Goal: Transaction & Acquisition: Purchase product/service

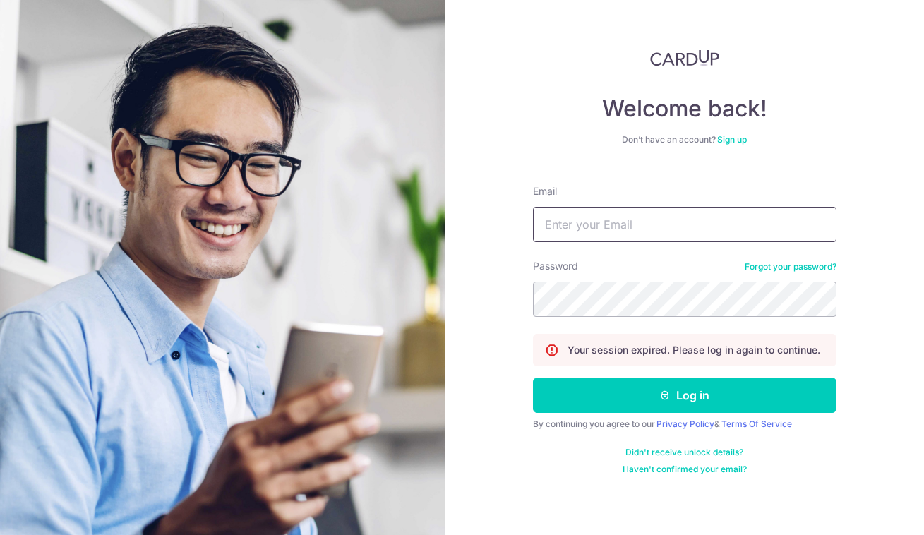
click at [597, 235] on input "Email" at bounding box center [685, 224] width 304 height 35
type input "[EMAIL_ADDRESS][DOMAIN_NAME]"
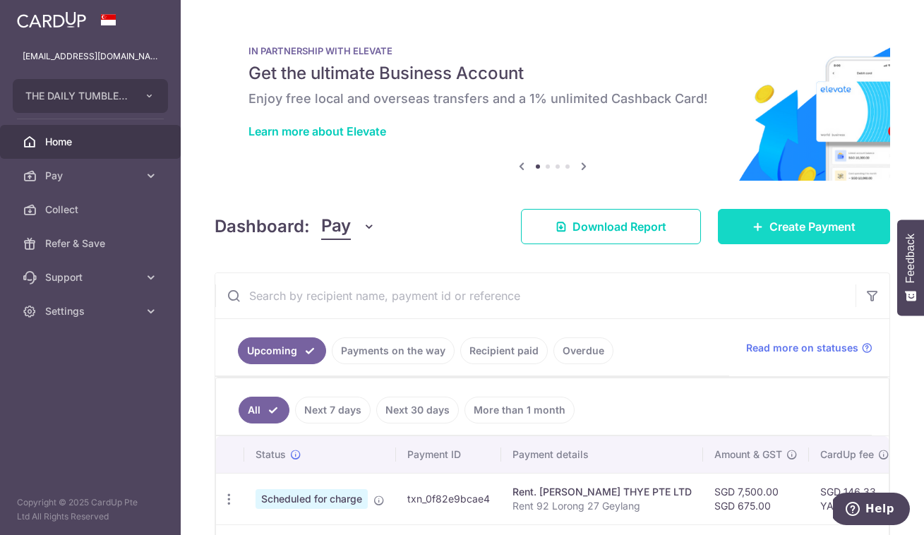
click at [795, 228] on span "Create Payment" at bounding box center [812, 226] width 86 height 17
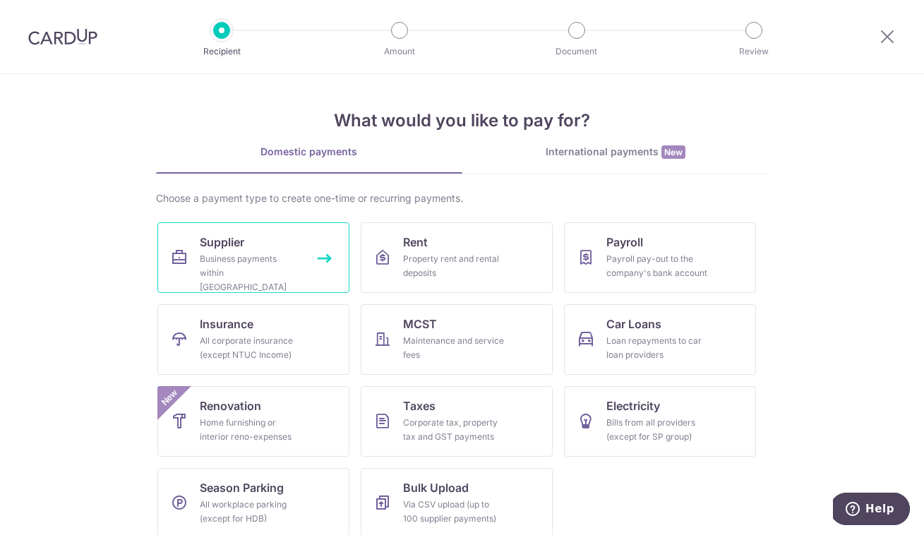
click at [270, 263] on div "Business payments within Singapore" at bounding box center [251, 273] width 102 height 42
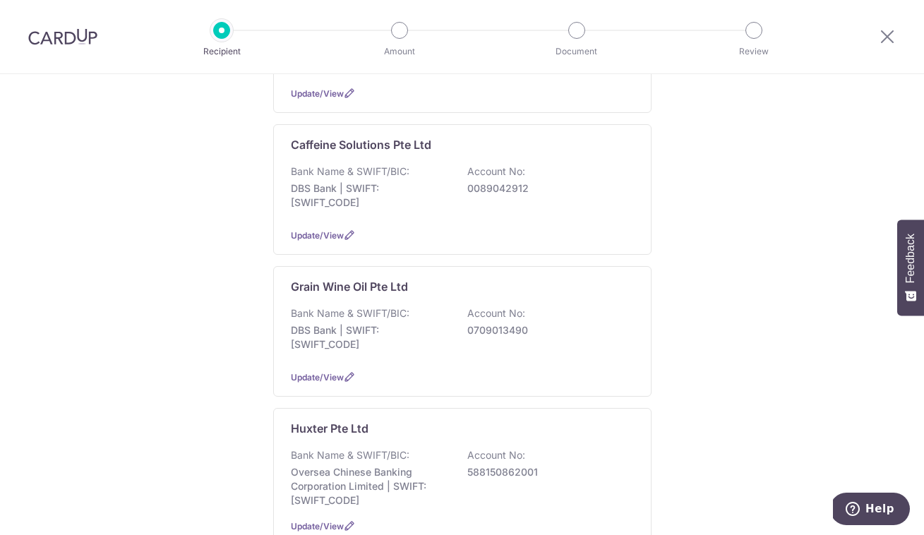
scroll to position [660, 0]
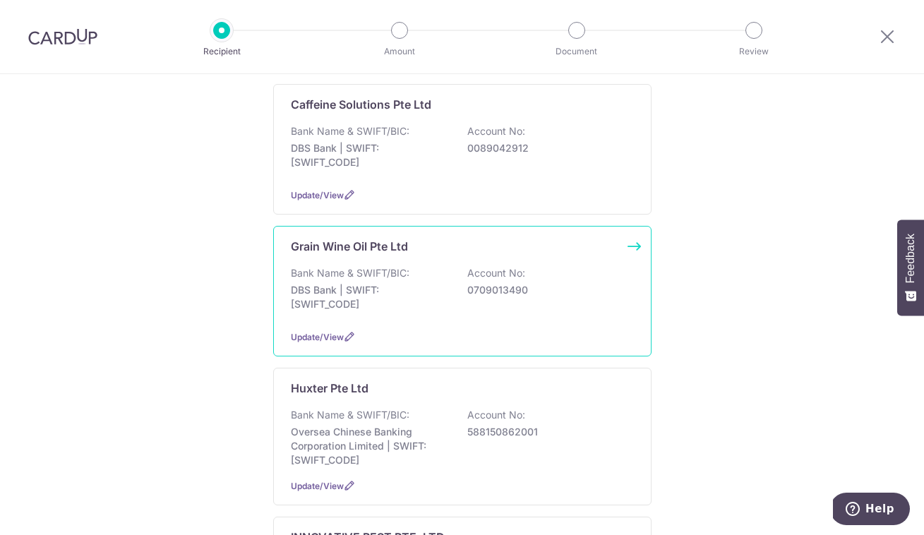
click at [366, 283] on p "DBS Bank | SWIFT: DBSSSGSGXXX" at bounding box center [370, 297] width 158 height 28
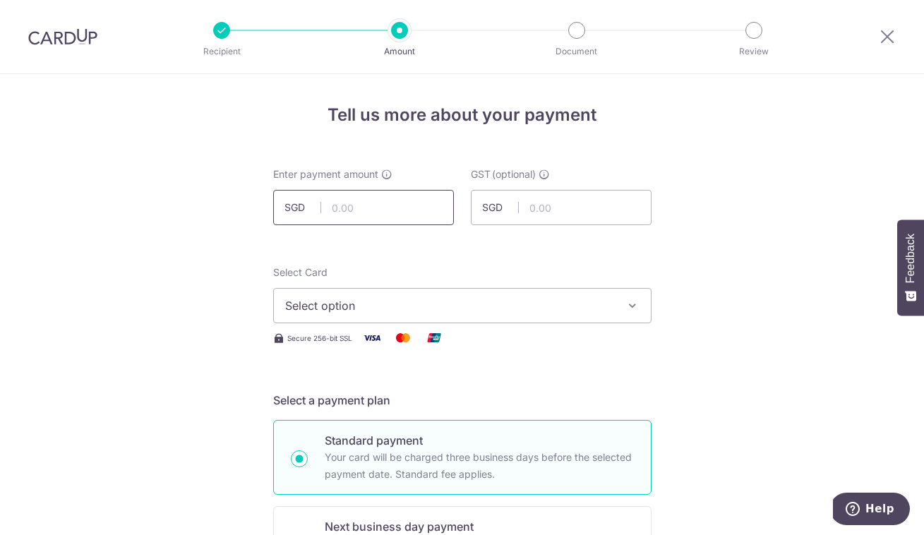
click at [380, 214] on input "text" at bounding box center [363, 207] width 181 height 35
type input "368.50"
click at [557, 215] on input "text" at bounding box center [561, 207] width 181 height 35
type input "33.17"
click at [495, 299] on span "Select option" at bounding box center [449, 305] width 329 height 17
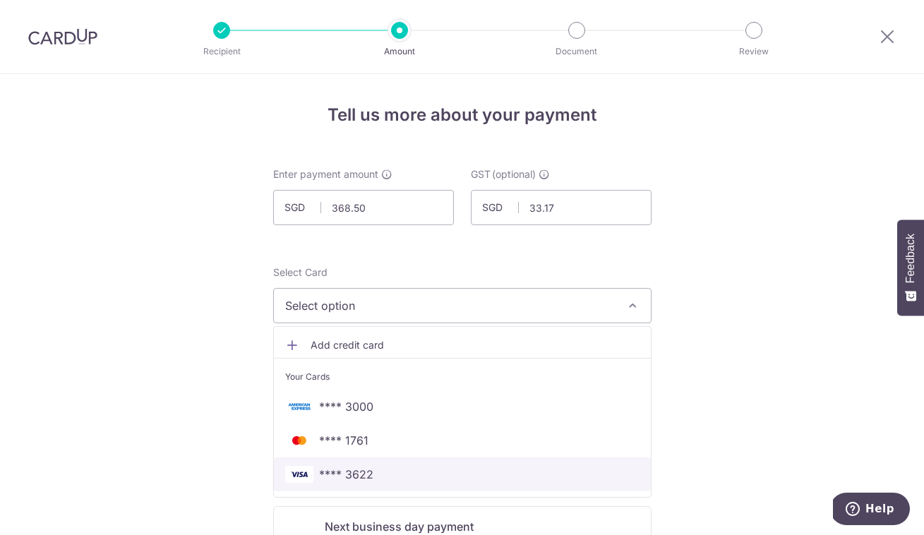
click at [421, 468] on span "**** 3622" at bounding box center [462, 474] width 354 height 17
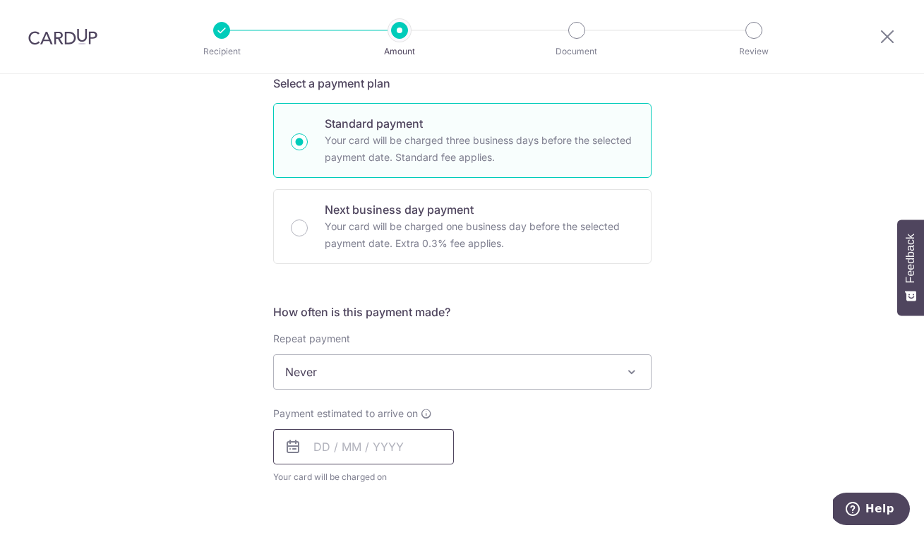
scroll to position [327, 0]
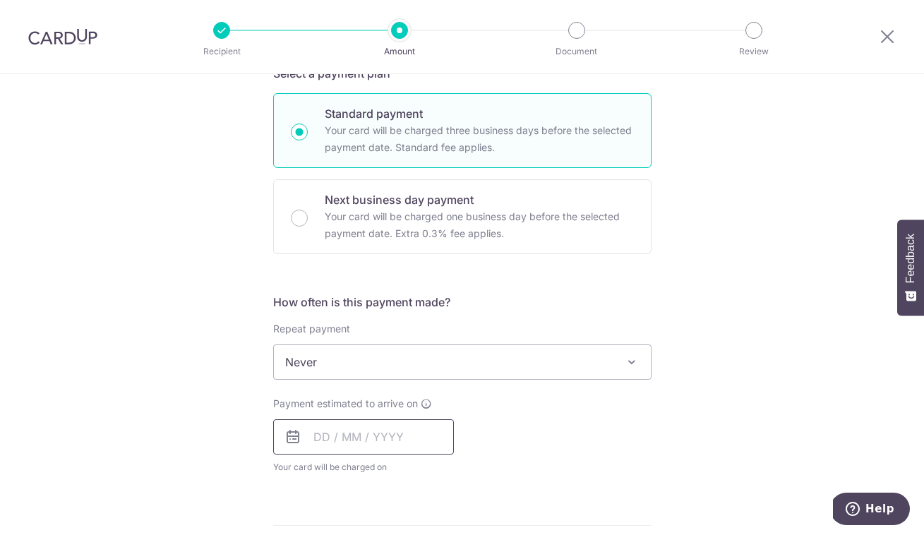
click at [433, 445] on input "text" at bounding box center [363, 436] width 181 height 35
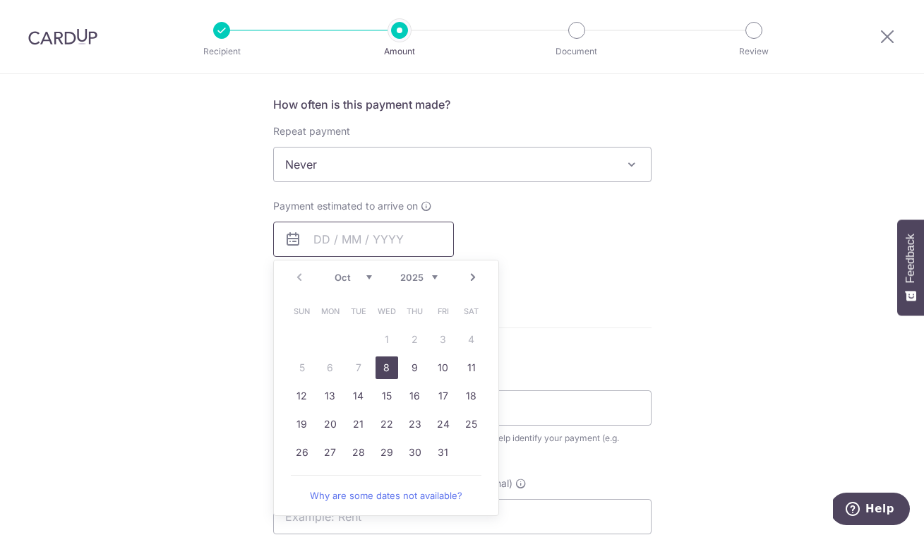
scroll to position [540, 0]
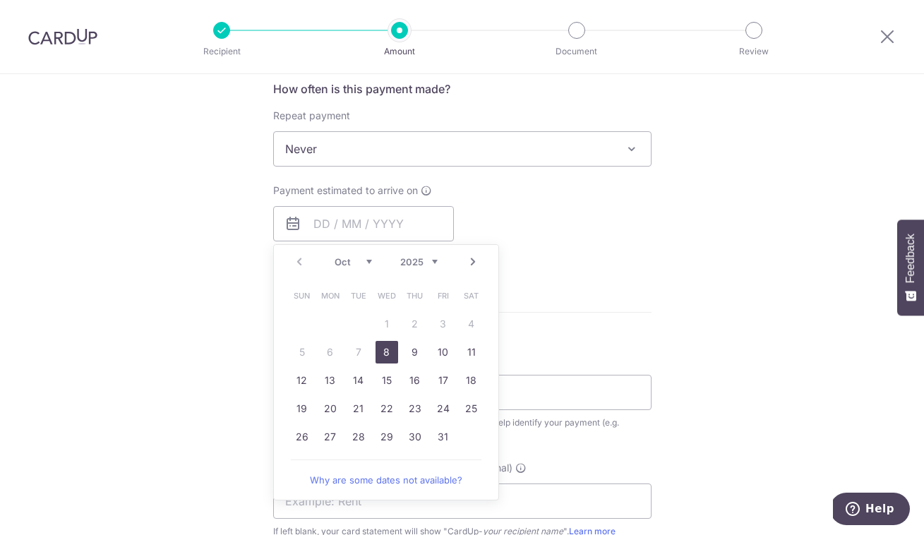
click at [386, 352] on link "8" at bounding box center [387, 352] width 23 height 23
type input "[DATE]"
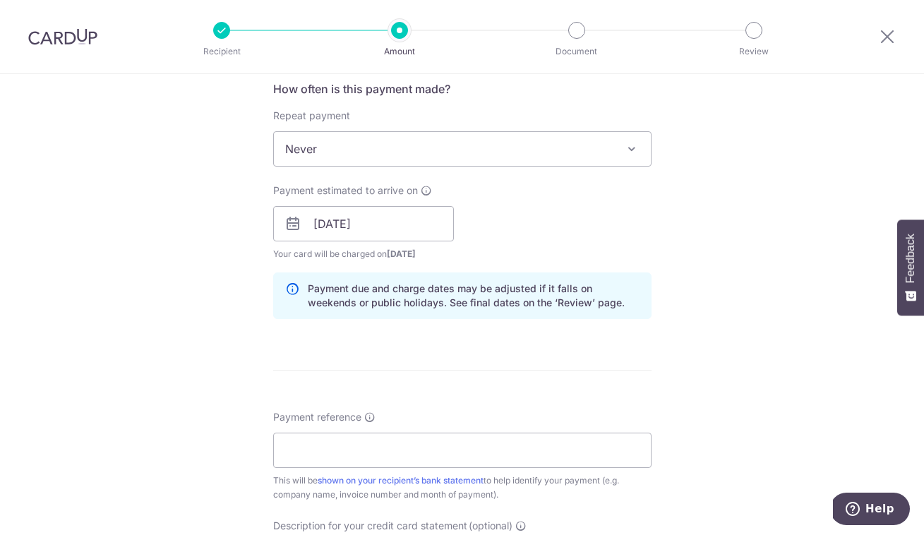
click at [554, 354] on form "Enter payment amount SGD 368.50 368.50 GST (optional) SGD 33.17 33.17 Select Ca…" at bounding box center [462, 262] width 378 height 1270
click at [470, 444] on input "Payment reference" at bounding box center [462, 450] width 378 height 35
type input "[DATE]-2457"
click at [644, 373] on form "Enter payment amount SGD 368.50 368.50 GST (optional) SGD 33.17 33.17 Select Ca…" at bounding box center [462, 262] width 378 height 1270
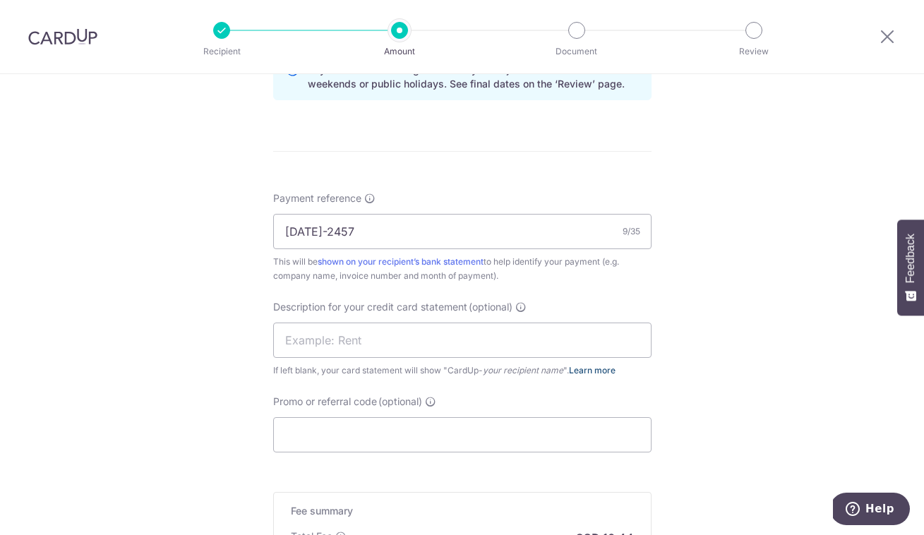
scroll to position [760, 0]
click at [585, 336] on input "text" at bounding box center [462, 338] width 378 height 35
type input "DCC Order Oct"
click at [536, 433] on input "Promo or referral code (optional)" at bounding box center [462, 433] width 378 height 35
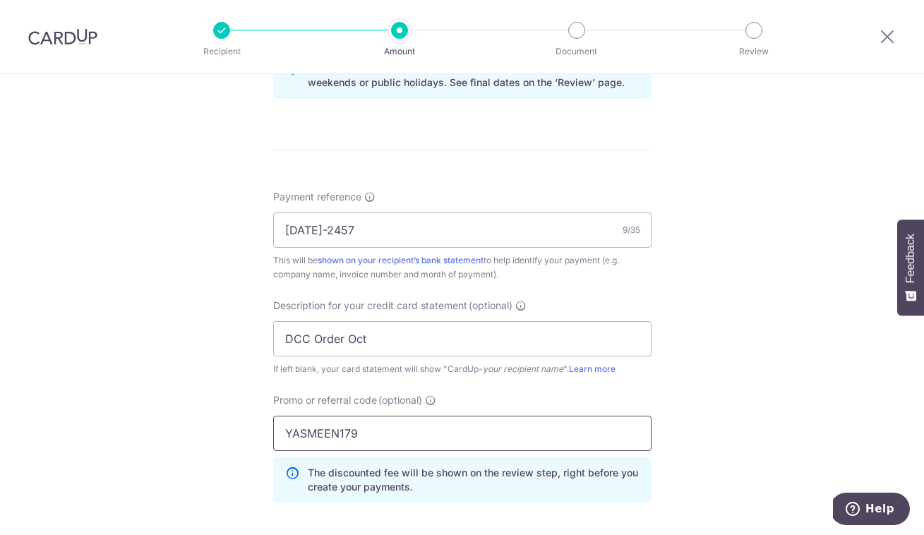
type input "YASMEEN179"
click at [738, 404] on div "Tell us more about your payment Enter payment amount SGD 368.50 368.50 GST (opt…" at bounding box center [462, 60] width 924 height 1493
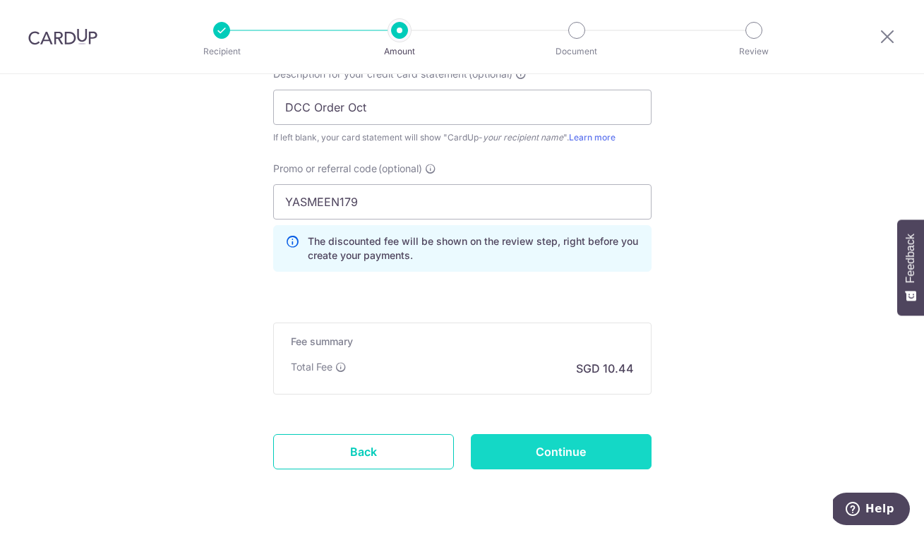
scroll to position [1000, 0]
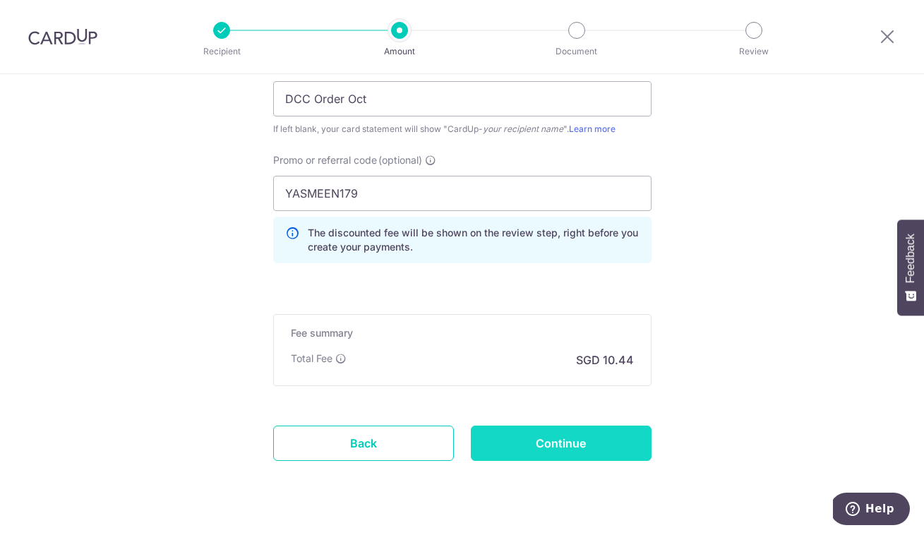
click at [542, 454] on input "Continue" at bounding box center [561, 443] width 181 height 35
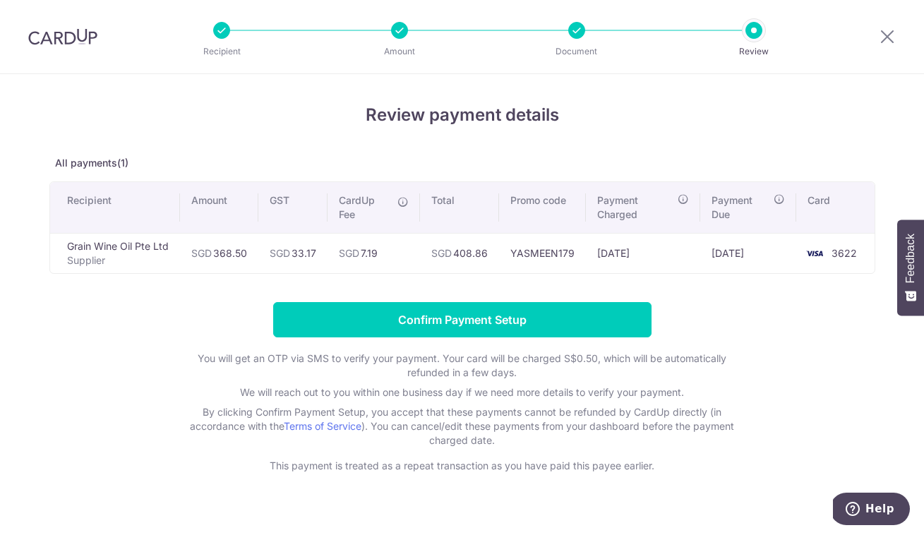
click at [486, 289] on div "Review payment details All payments(1) Recipient Amount GST CardUp Fee Total Pr…" at bounding box center [462, 287] width 826 height 371
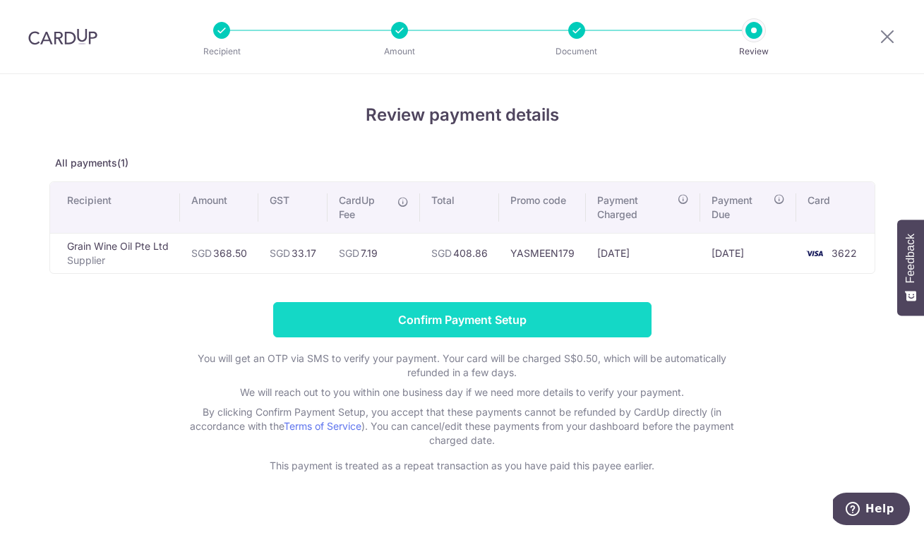
click at [474, 322] on input "Confirm Payment Setup" at bounding box center [462, 319] width 378 height 35
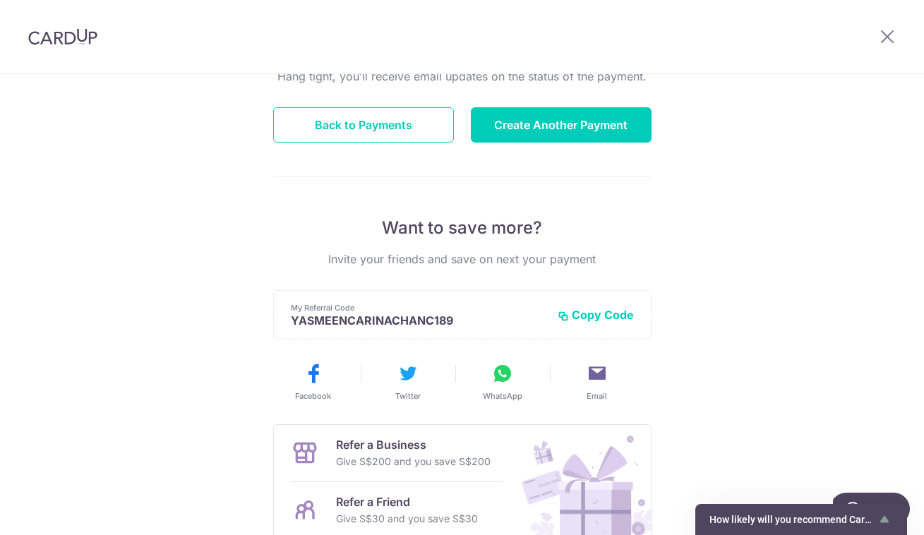
scroll to position [293, 0]
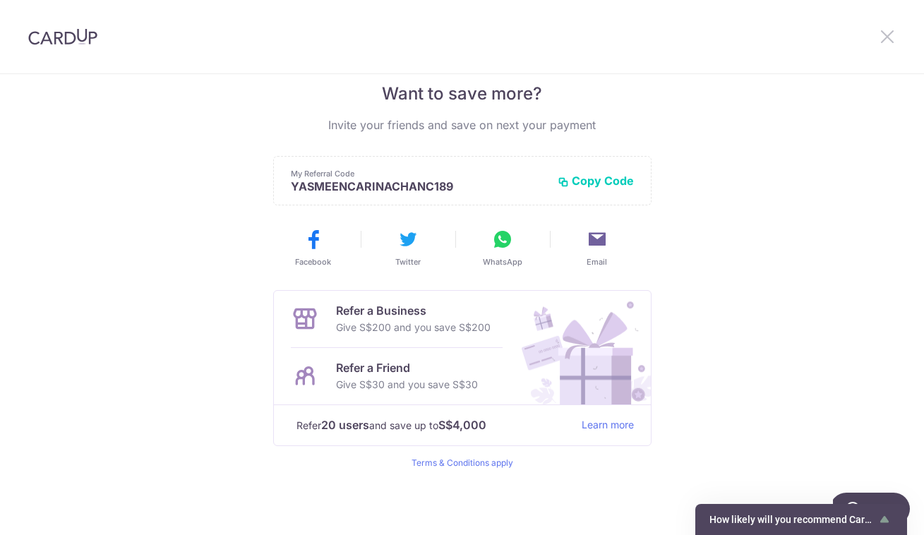
click at [887, 37] on icon at bounding box center [887, 37] width 17 height 18
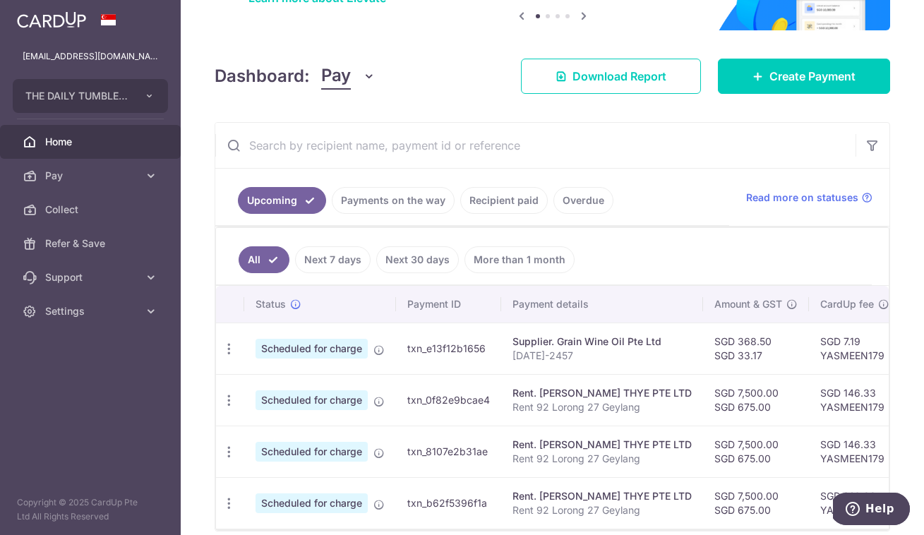
scroll to position [196, 0]
